Goal: Task Accomplishment & Management: Complete application form

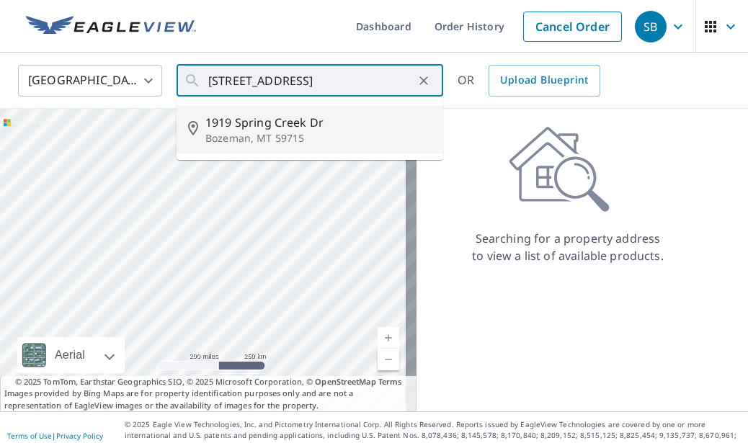
click at [313, 129] on span "1919 Spring Creek Dr" at bounding box center [318, 122] width 226 height 17
type input "[STREET_ADDRESS][PERSON_NAME]"
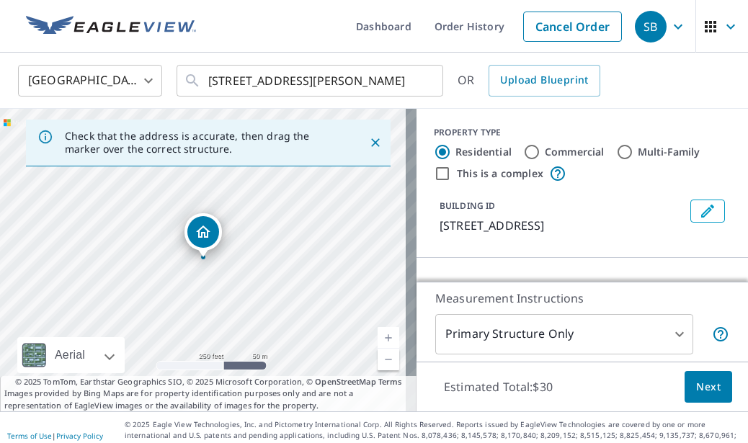
click at [698, 393] on span "Next" at bounding box center [708, 387] width 24 height 18
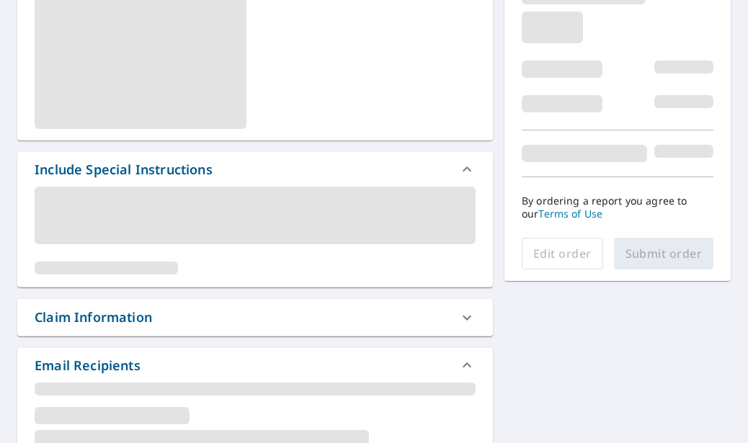
scroll to position [360, 0]
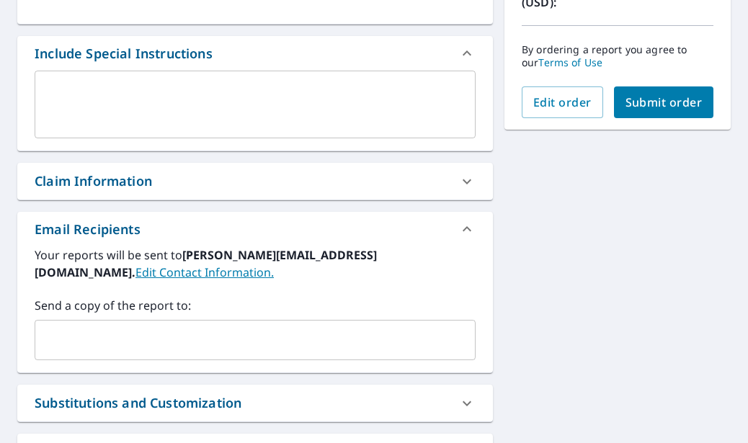
click at [221, 334] on input "text" at bounding box center [244, 339] width 406 height 27
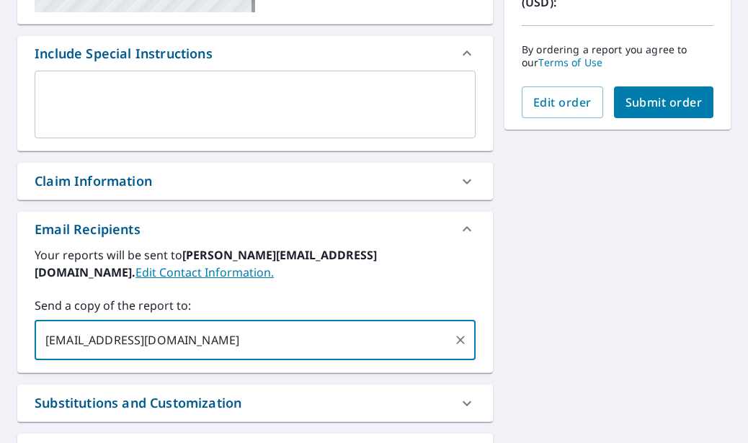
type input "[EMAIL_ADDRESS][DOMAIN_NAME]"
click at [661, 99] on span "Submit order" at bounding box center [663, 102] width 77 height 16
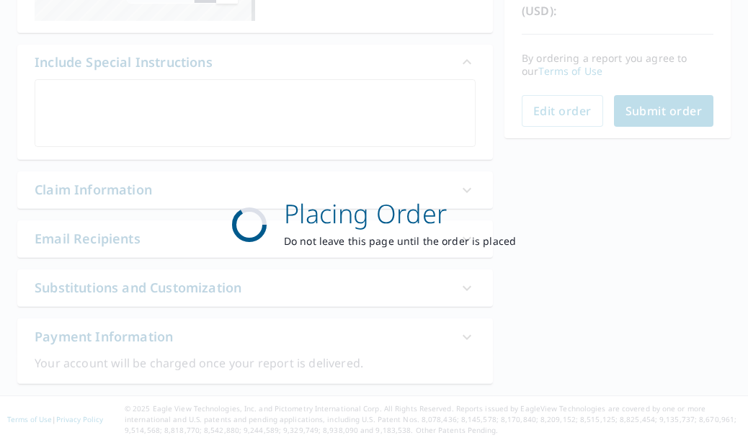
scroll to position [352, 0]
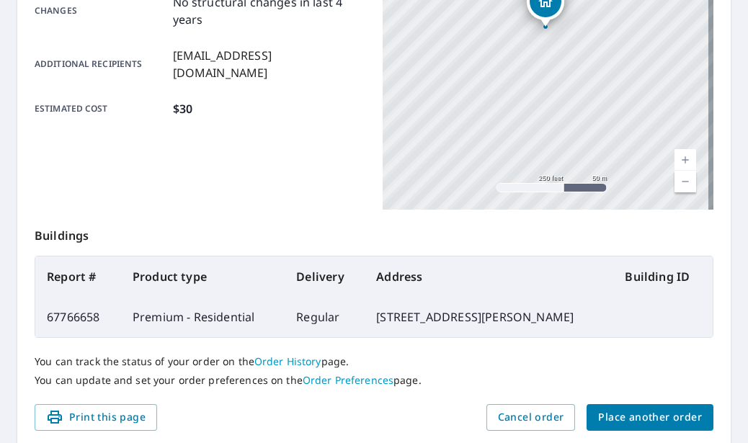
drag, startPoint x: 587, startPoint y: 319, endPoint x: 424, endPoint y: 215, distance: 193.5
click at [365, 327] on td "[STREET_ADDRESS][PERSON_NAME]" at bounding box center [489, 317] width 249 height 40
copy td "[STREET_ADDRESS][PERSON_NAME]"
